Goal: Find specific page/section: Find specific page/section

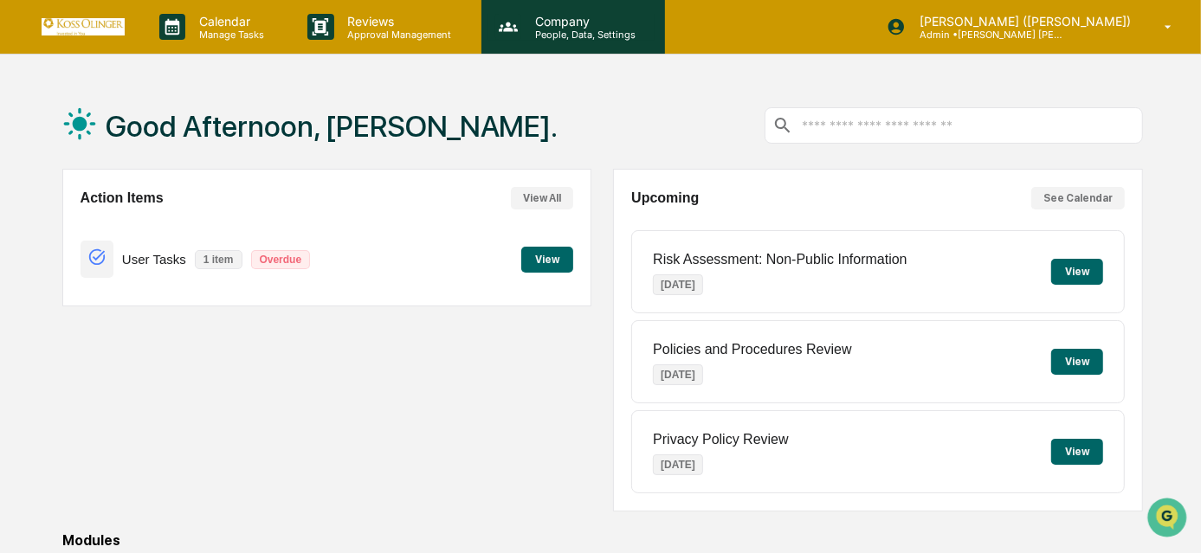
click at [553, 33] on p "People, Data, Settings" at bounding box center [582, 35] width 123 height 12
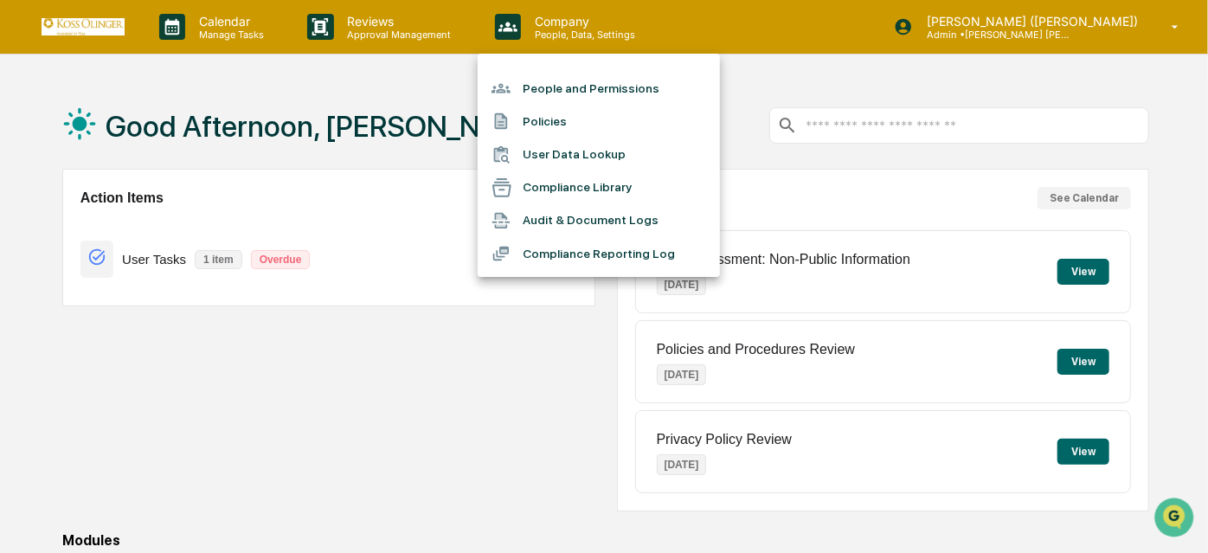
click at [551, 127] on li "Policies" at bounding box center [599, 121] width 242 height 33
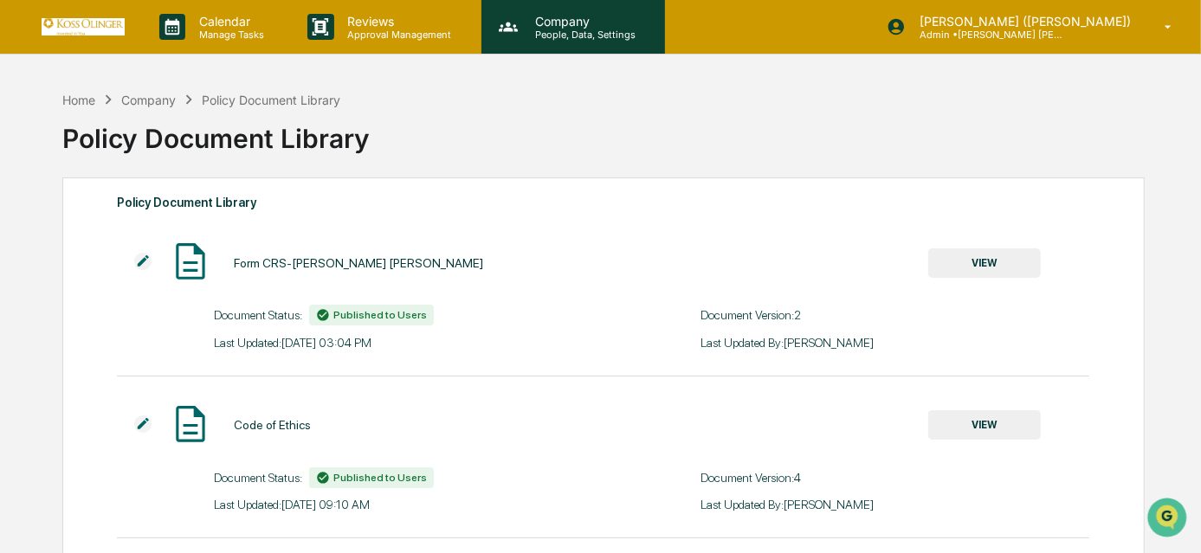
click at [557, 11] on div "Company People, Data, Settings" at bounding box center [573, 27] width 184 height 54
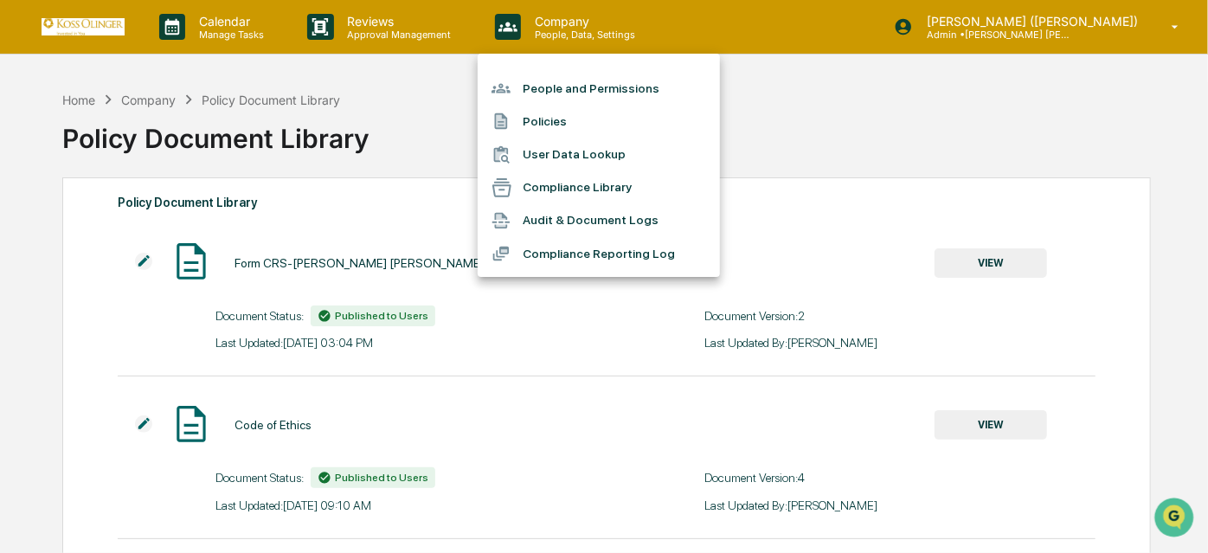
click at [576, 184] on li "Compliance Library" at bounding box center [599, 187] width 242 height 33
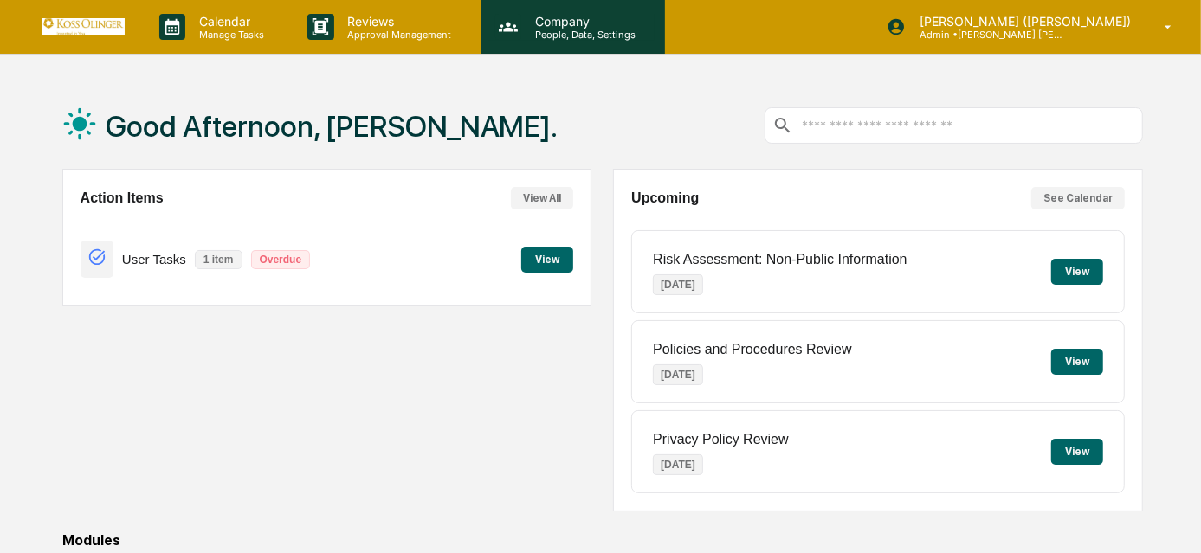
click at [532, 30] on p "People, Data, Settings" at bounding box center [582, 35] width 123 height 12
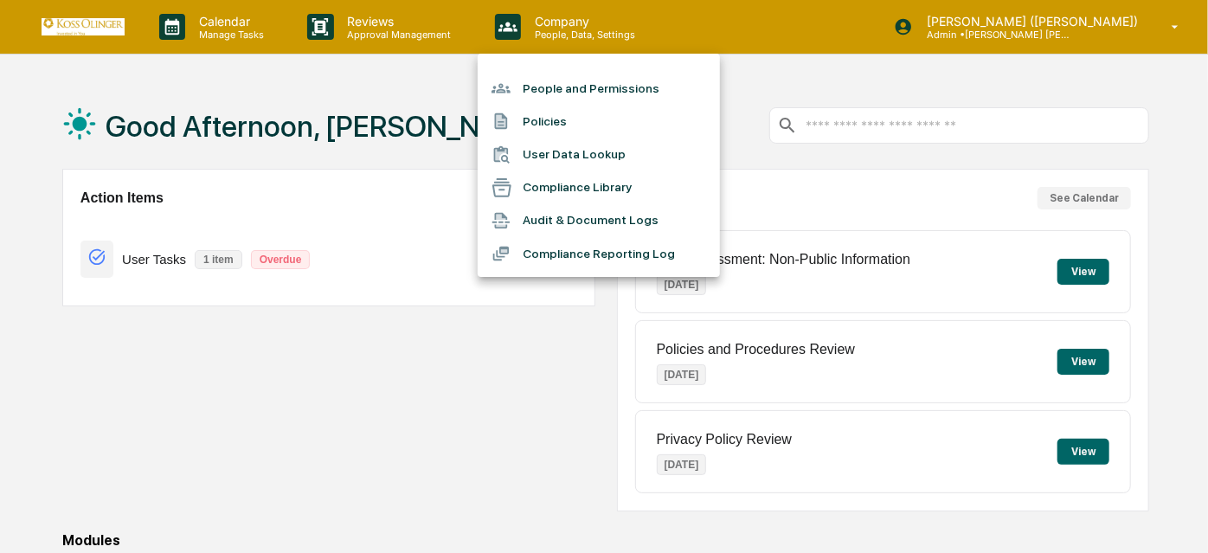
click at [549, 117] on li "Policies" at bounding box center [599, 121] width 242 height 33
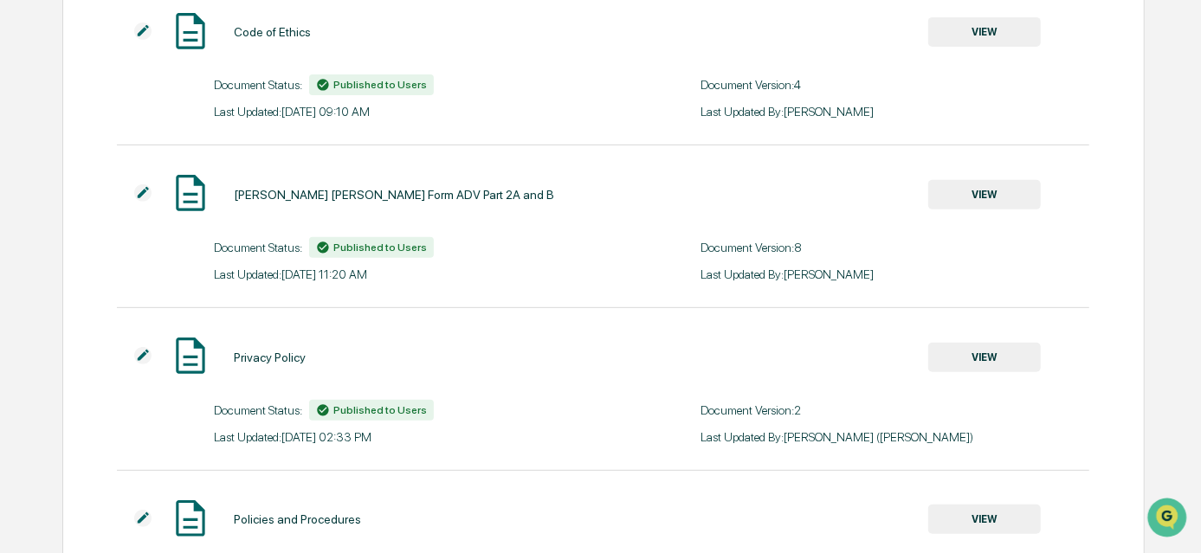
scroll to position [551, 0]
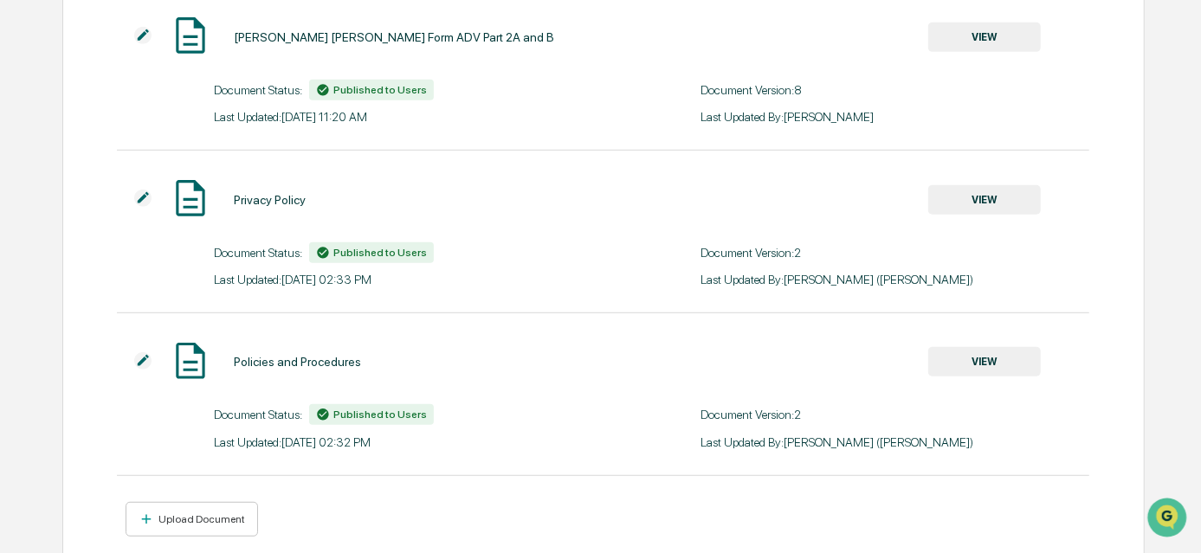
click at [1014, 377] on button "VIEW" at bounding box center [984, 361] width 113 height 29
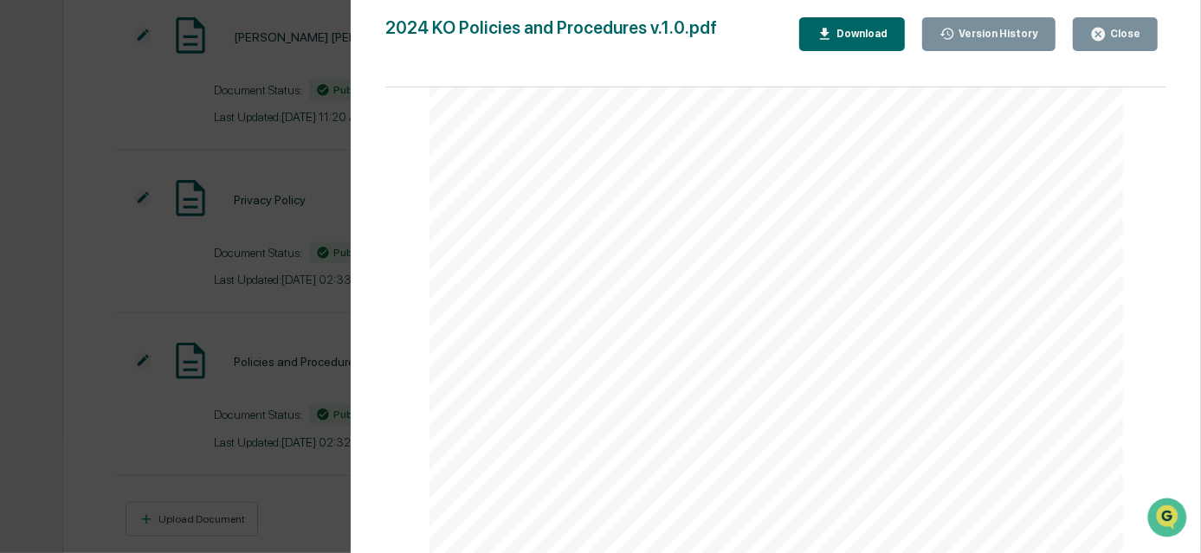
scroll to position [41474, 0]
click at [102, 346] on div "Version History [DATE] 06:32 PM [PERSON_NAME] ([PERSON_NAME]) [DATE] 07:59 PM […" at bounding box center [600, 276] width 1201 height 553
